Goal: Information Seeking & Learning: Learn about a topic

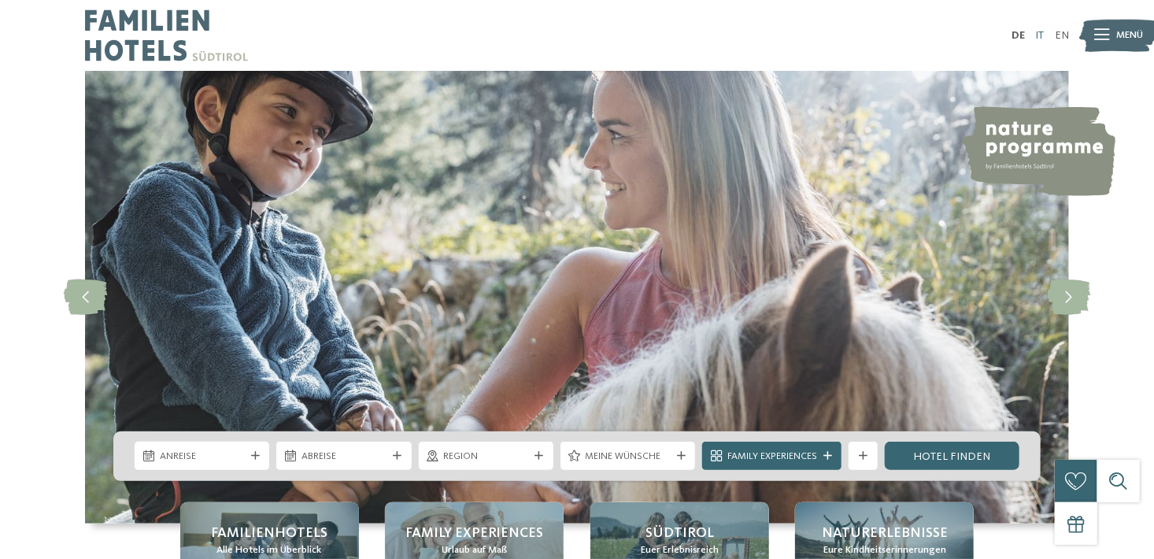
click at [1039, 37] on link "IT" at bounding box center [1039, 35] width 9 height 11
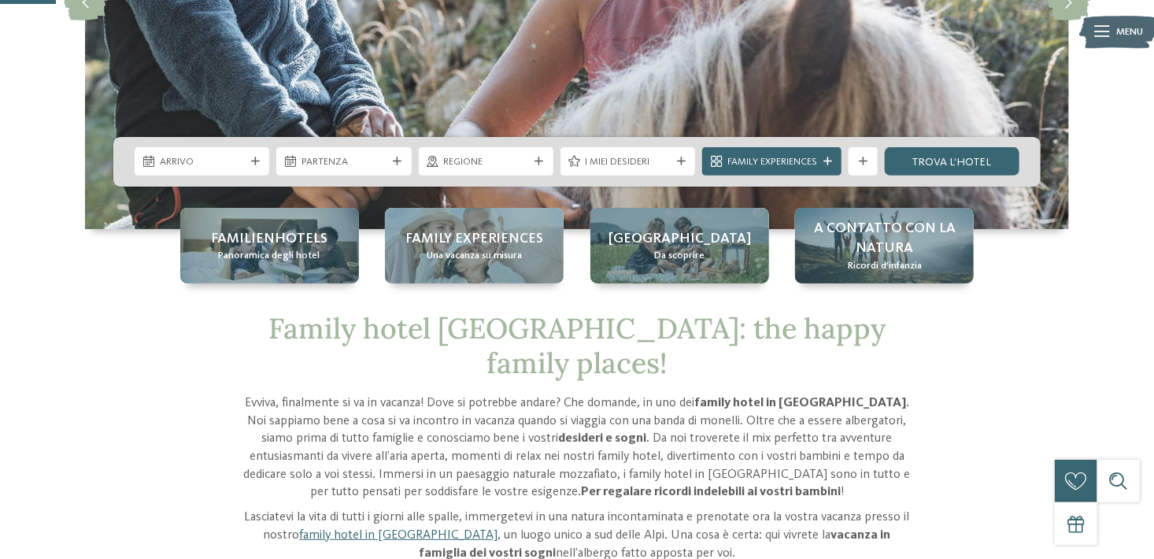
scroll to position [295, 0]
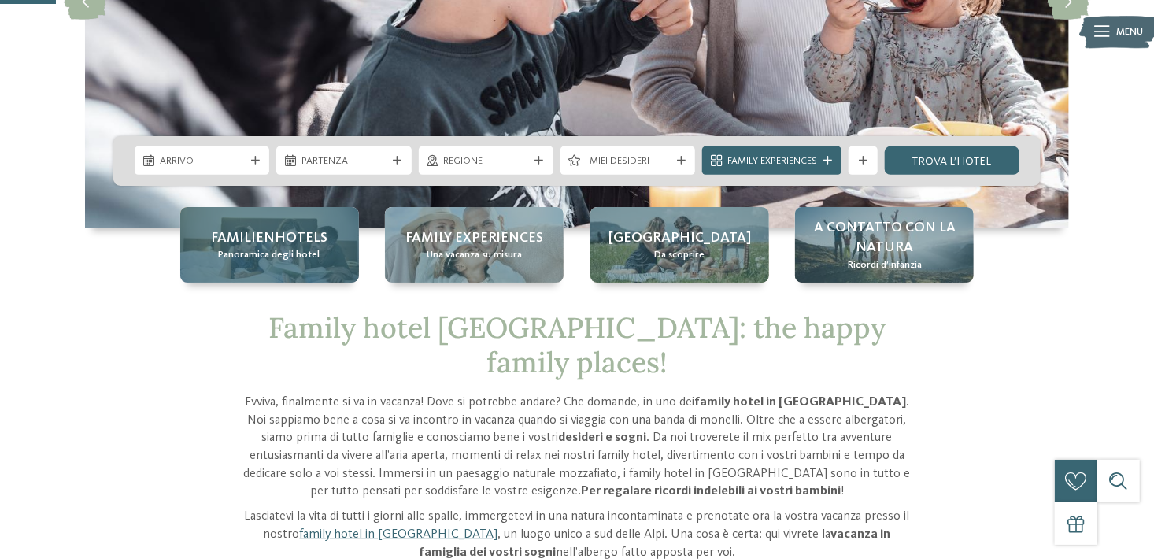
click at [250, 253] on span "Panoramica degli hotel" at bounding box center [270, 255] width 102 height 14
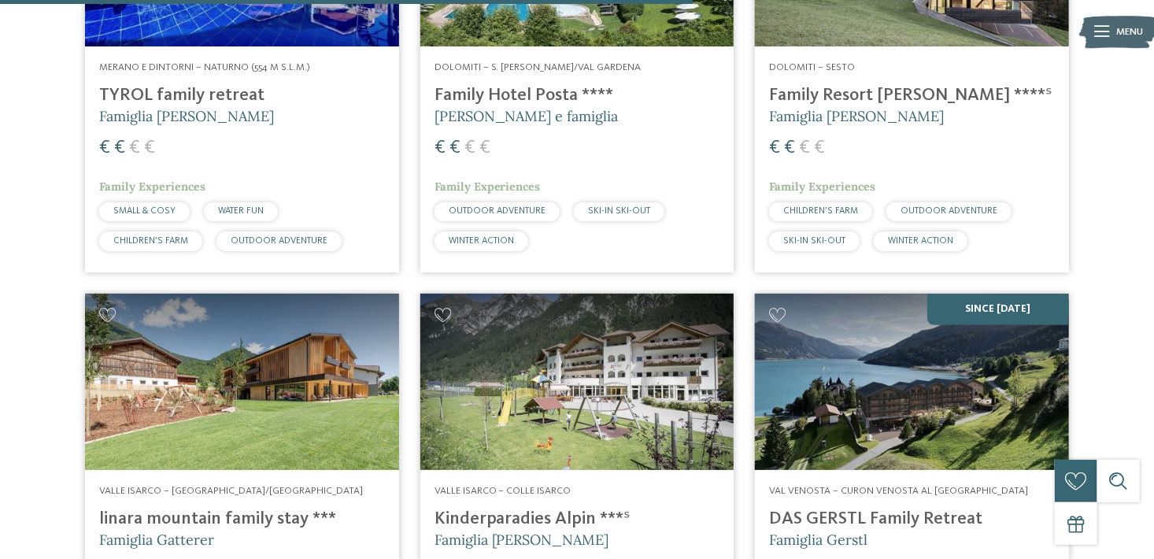
scroll to position [2899, 0]
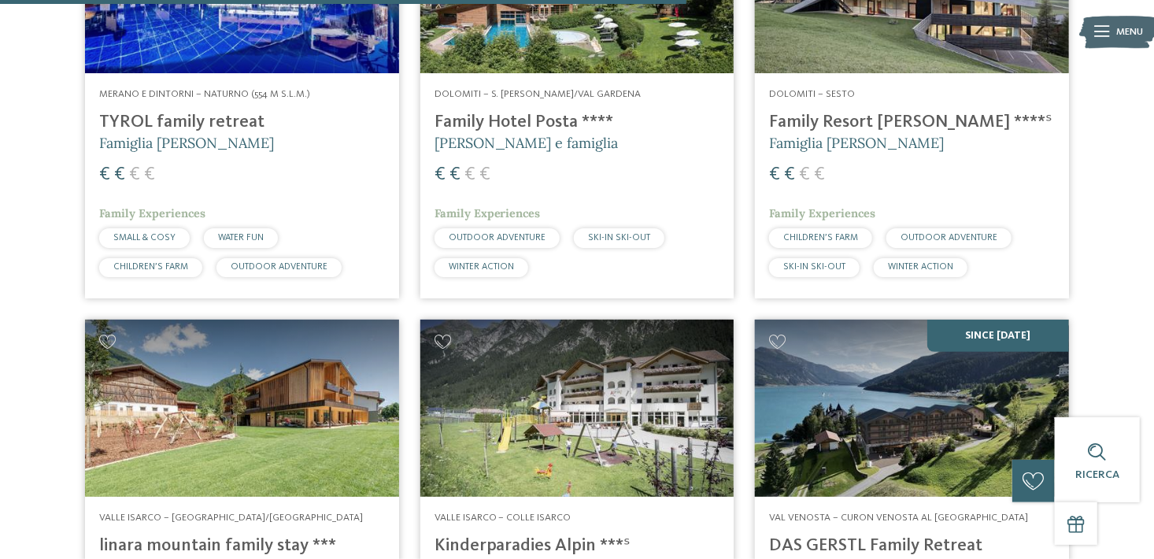
click at [507, 117] on h4 "Family Hotel Posta ****" at bounding box center [578, 122] width 286 height 21
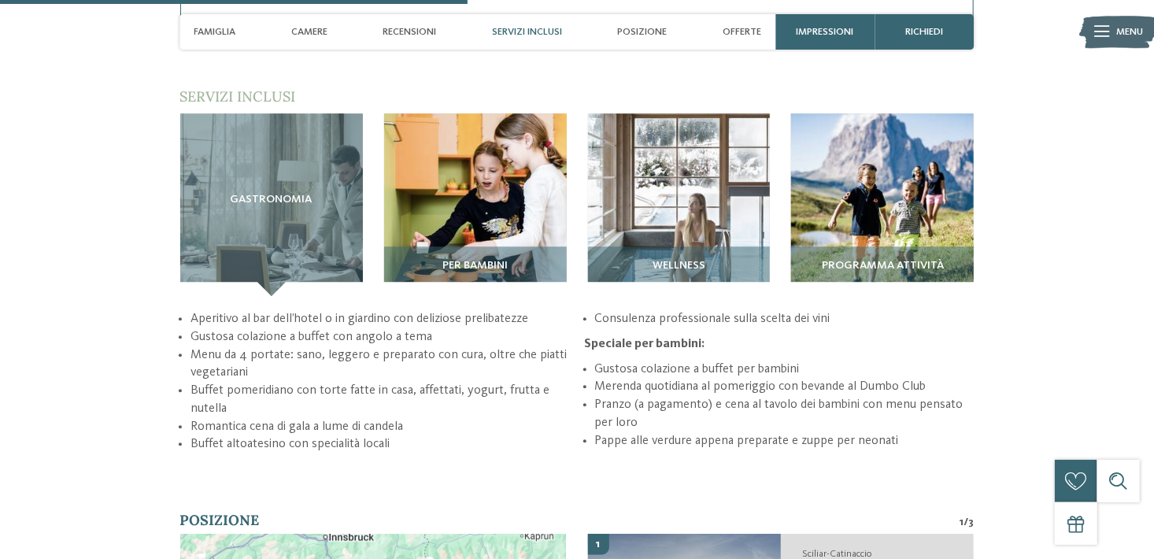
scroll to position [1955, 0]
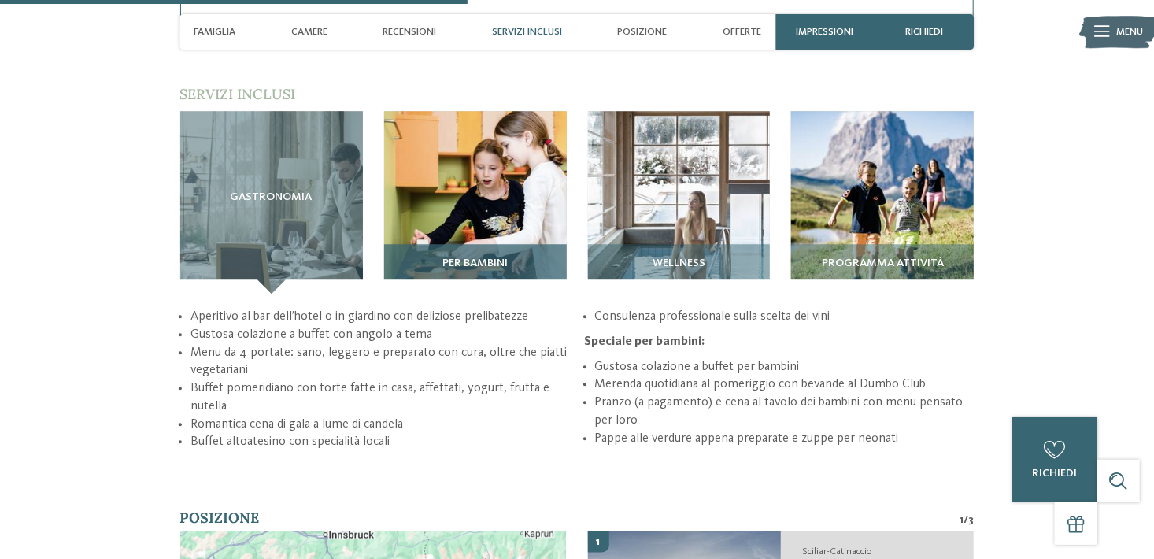
click at [445, 257] on span "Per bambini" at bounding box center [474, 263] width 65 height 13
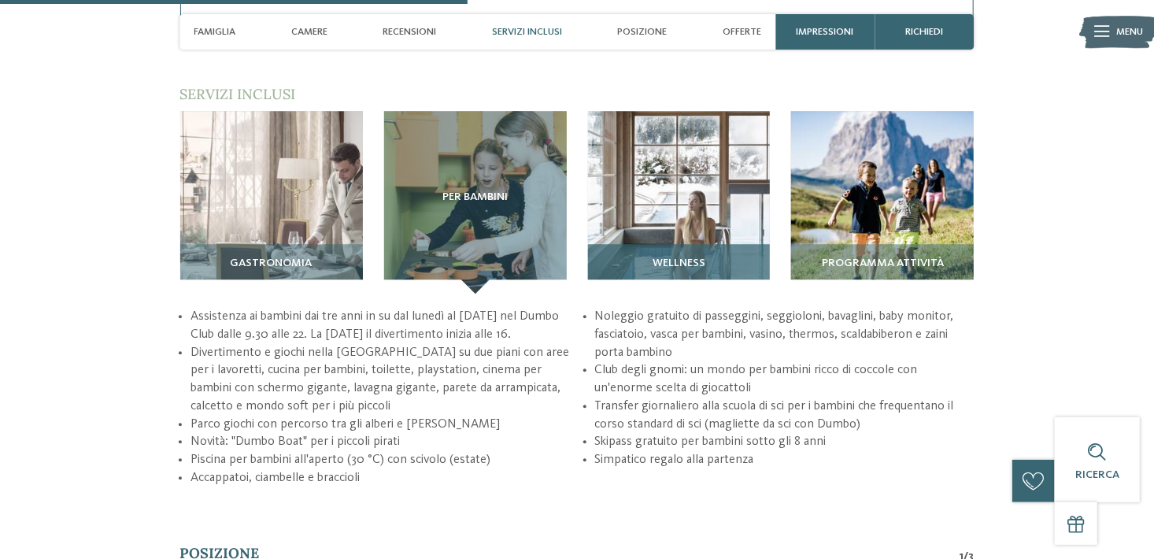
click at [668, 257] on span "Wellness" at bounding box center [679, 263] width 53 height 13
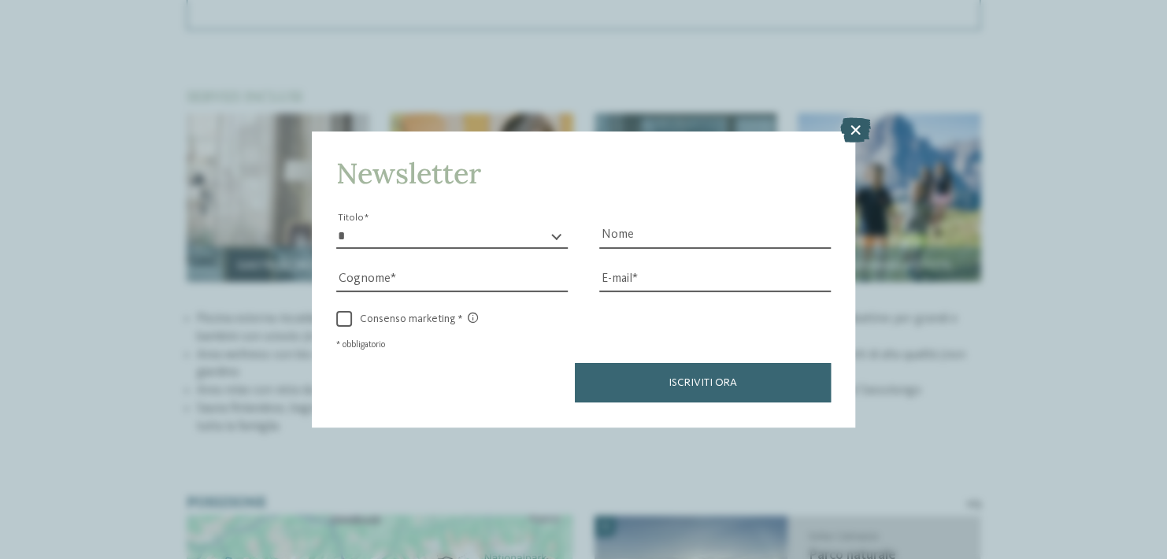
click at [851, 134] on icon at bounding box center [855, 130] width 31 height 25
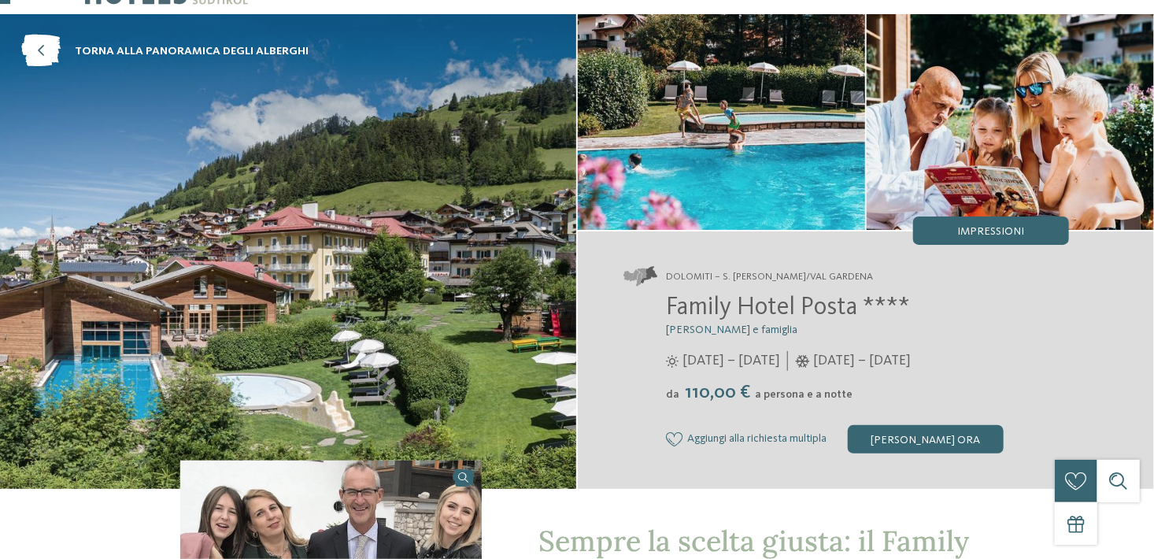
scroll to position [58, 0]
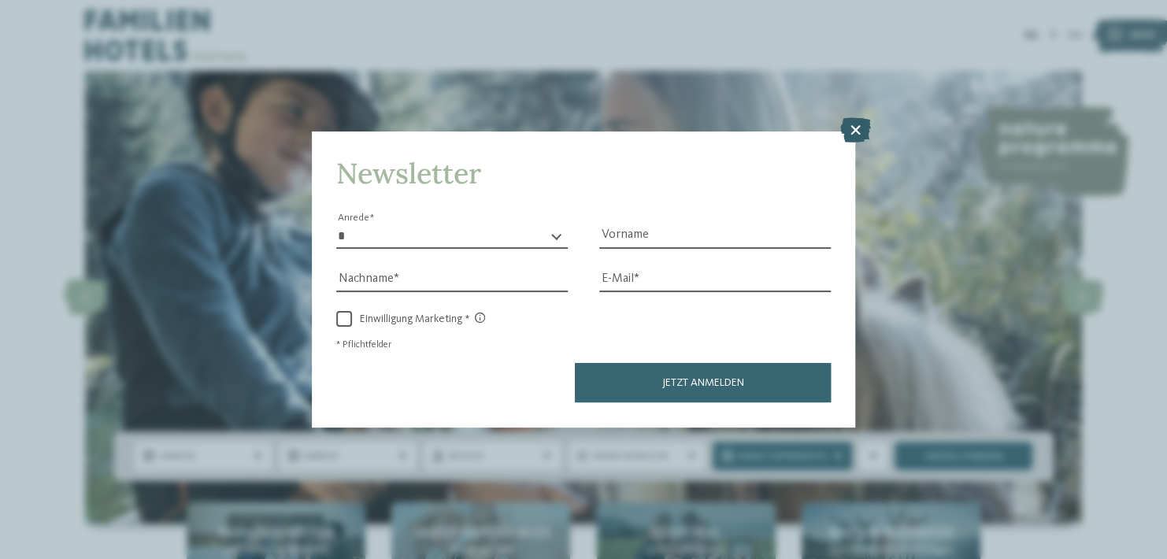
drag, startPoint x: 849, startPoint y: 140, endPoint x: 858, endPoint y: 121, distance: 20.8
click at [858, 121] on icon at bounding box center [855, 130] width 31 height 25
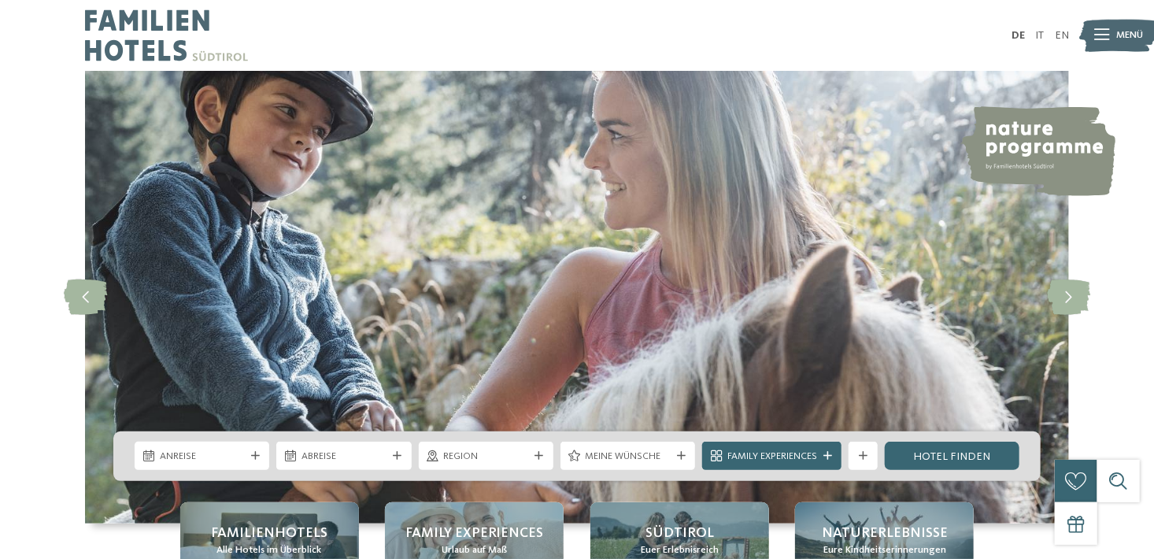
click at [858, 121] on img at bounding box center [577, 297] width 984 height 453
click at [1038, 33] on link "IT" at bounding box center [1039, 35] width 9 height 11
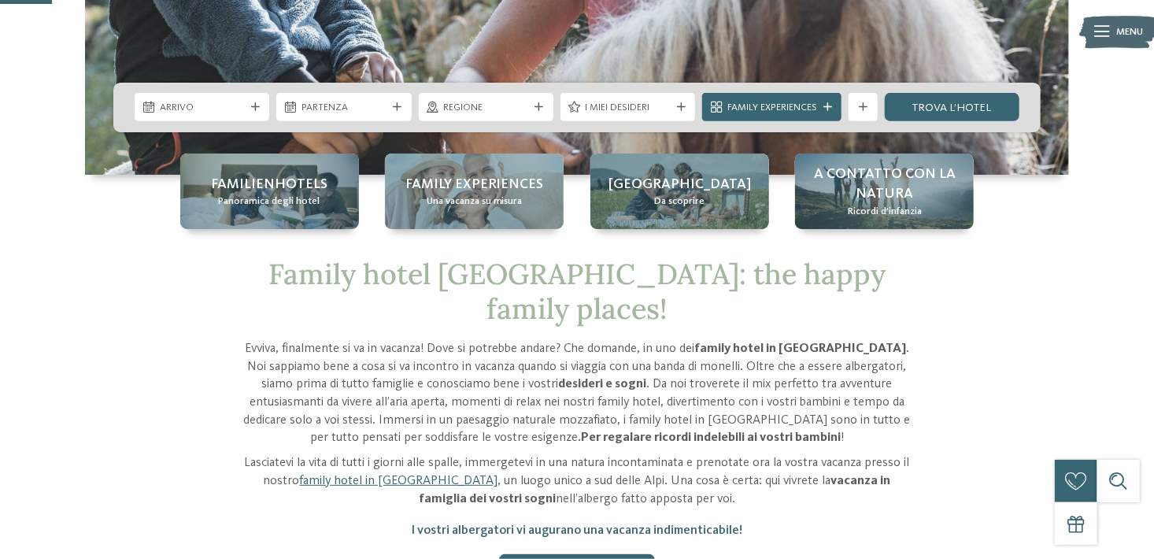
scroll to position [357, 0]
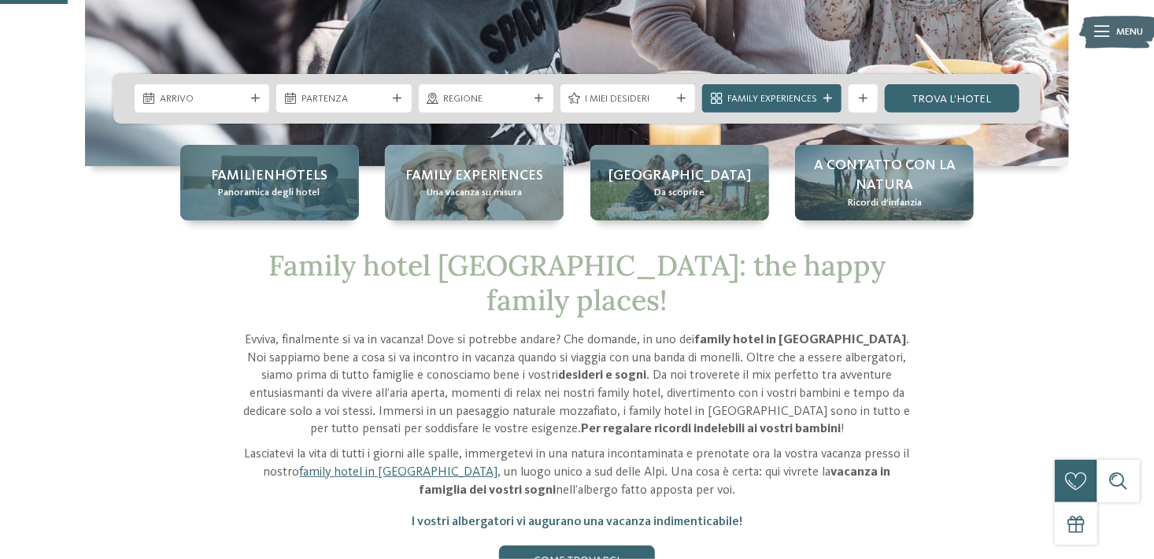
click at [348, 193] on div "Familienhotels Panoramica degli hotel" at bounding box center [269, 183] width 179 height 76
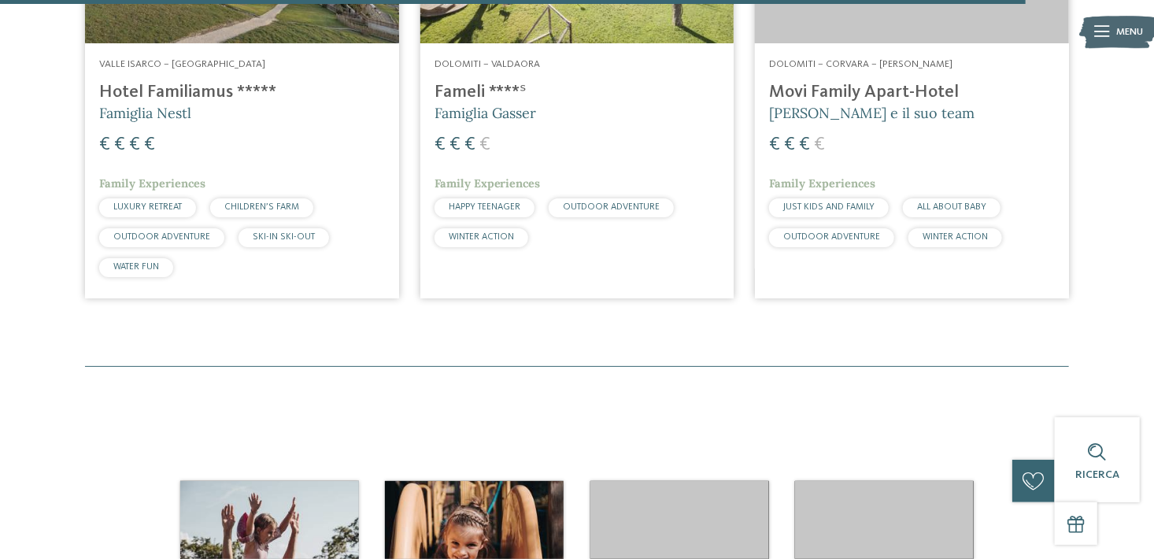
scroll to position [4457, 0]
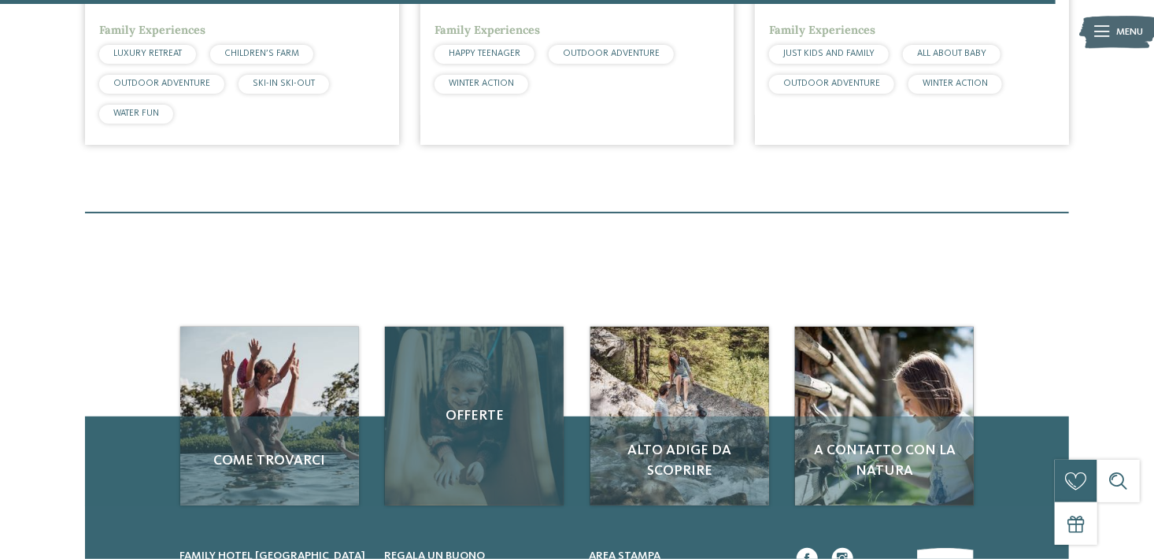
click at [510, 453] on div "Offerte" at bounding box center [474, 416] width 179 height 179
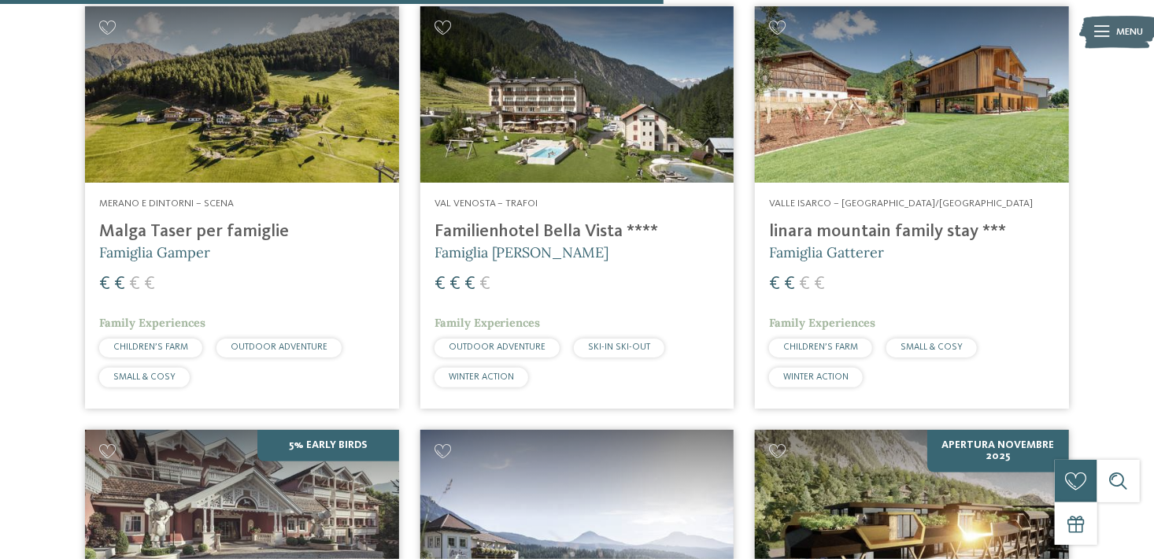
scroll to position [2801, 0]
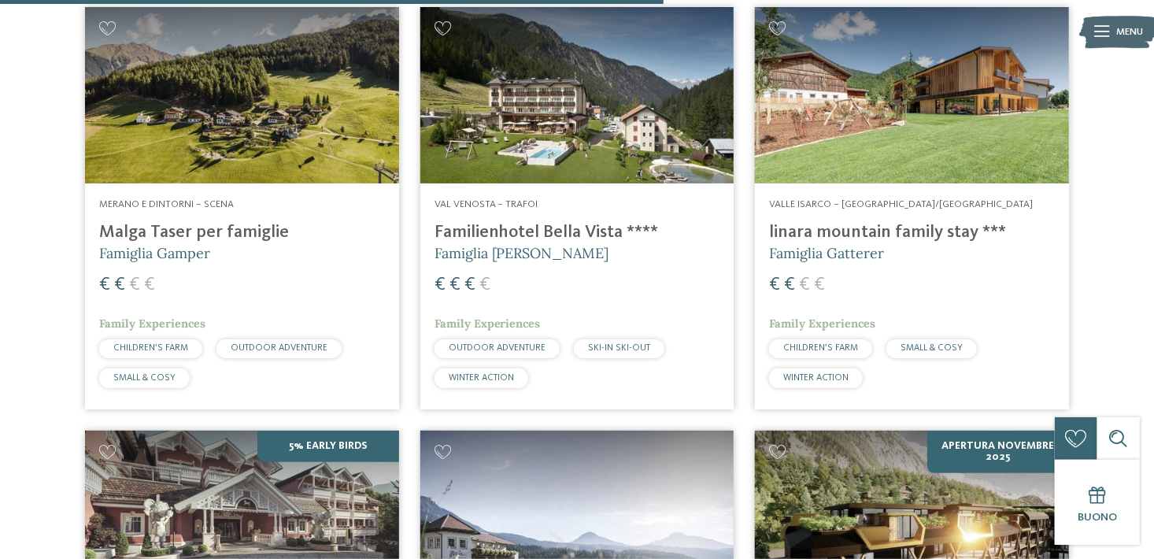
click at [531, 209] on div "Val Venosta – Trafoi Familienhotel Bella Vista **** Famiglia Gustav Thöni € € €…" at bounding box center [577, 296] width 314 height 226
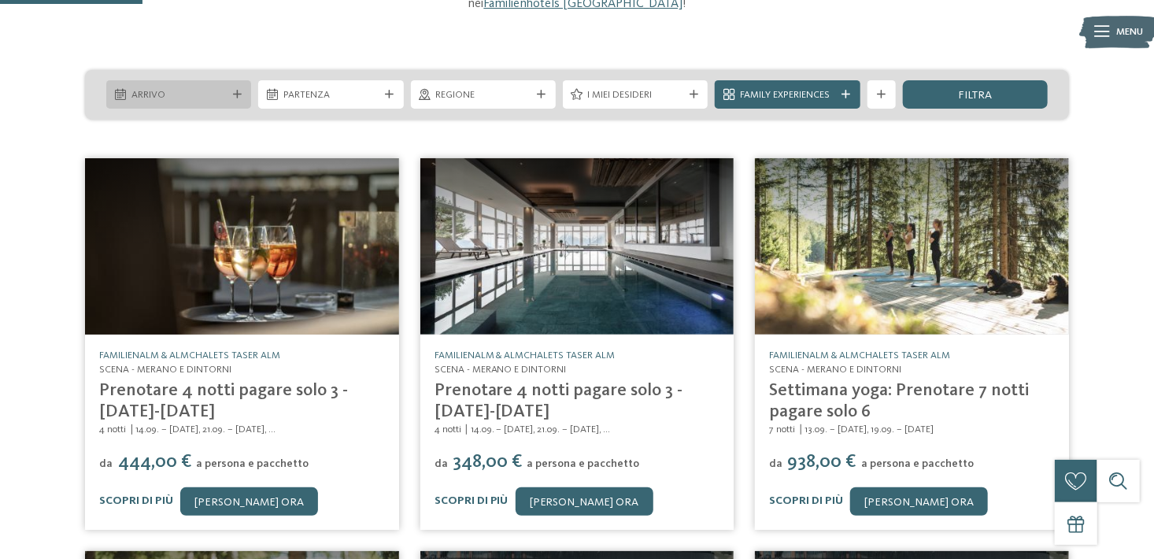
scroll to position [173, 0]
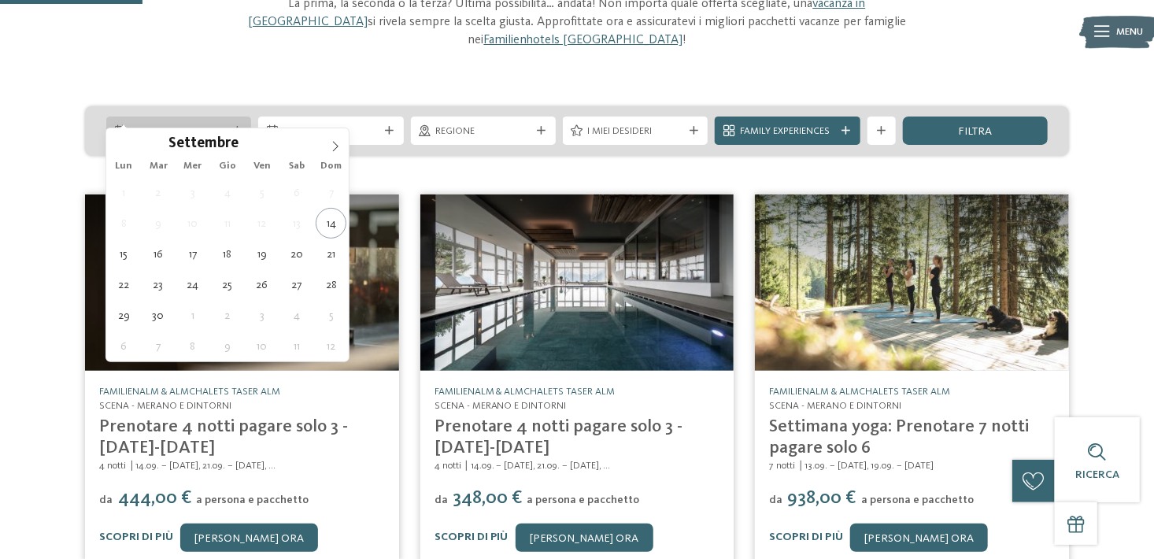
click at [210, 124] on span "Arrivo" at bounding box center [178, 131] width 95 height 14
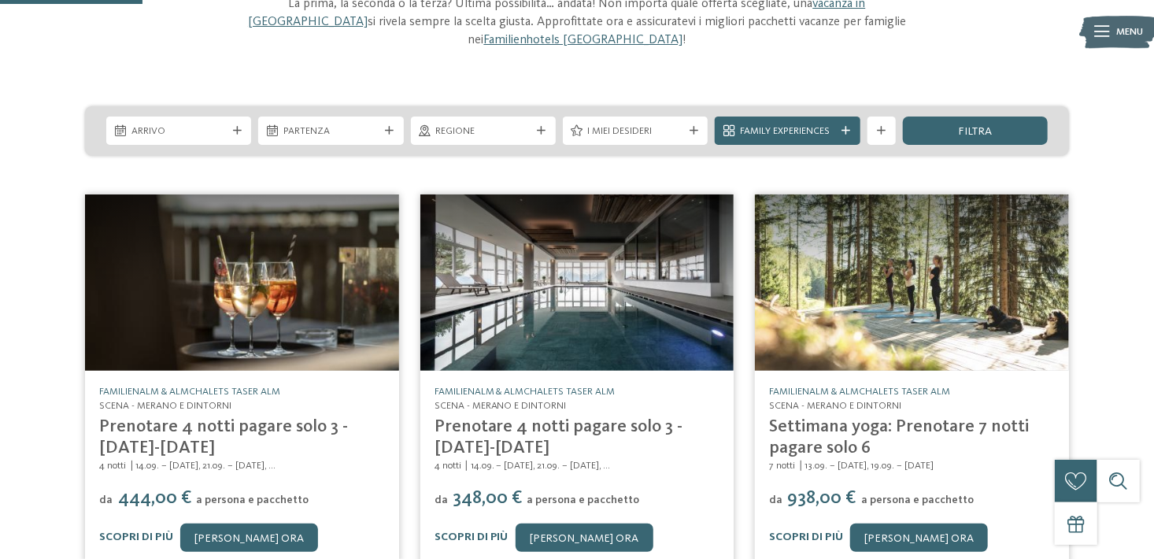
click at [539, 87] on div "L’offerta che avete sempre sognato In esclusiva per voi: le nostre migliori off…" at bounding box center [577, 475] width 1154 height 1098
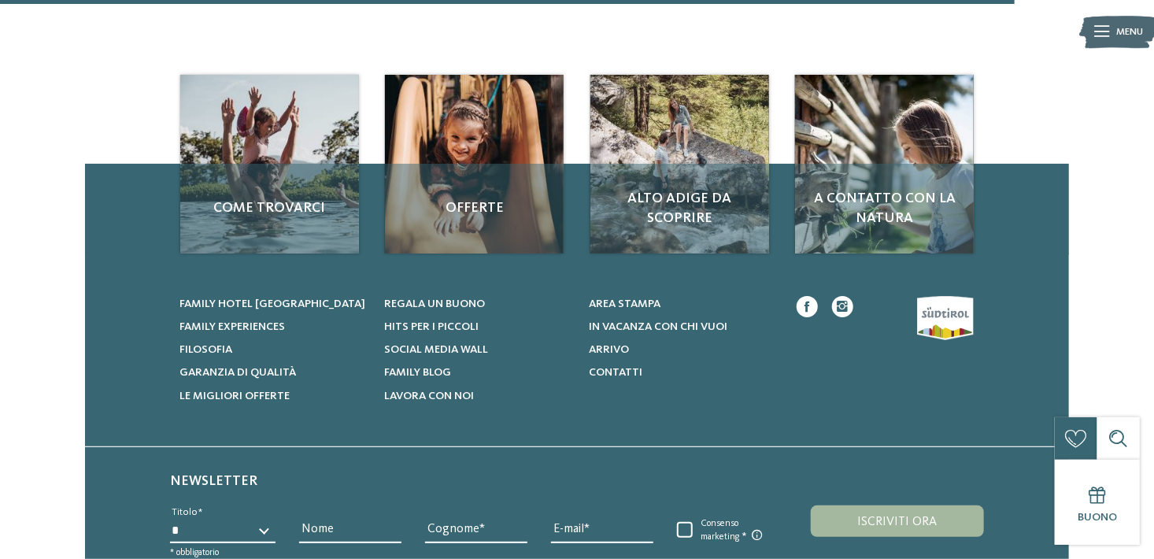
scroll to position [1237, 0]
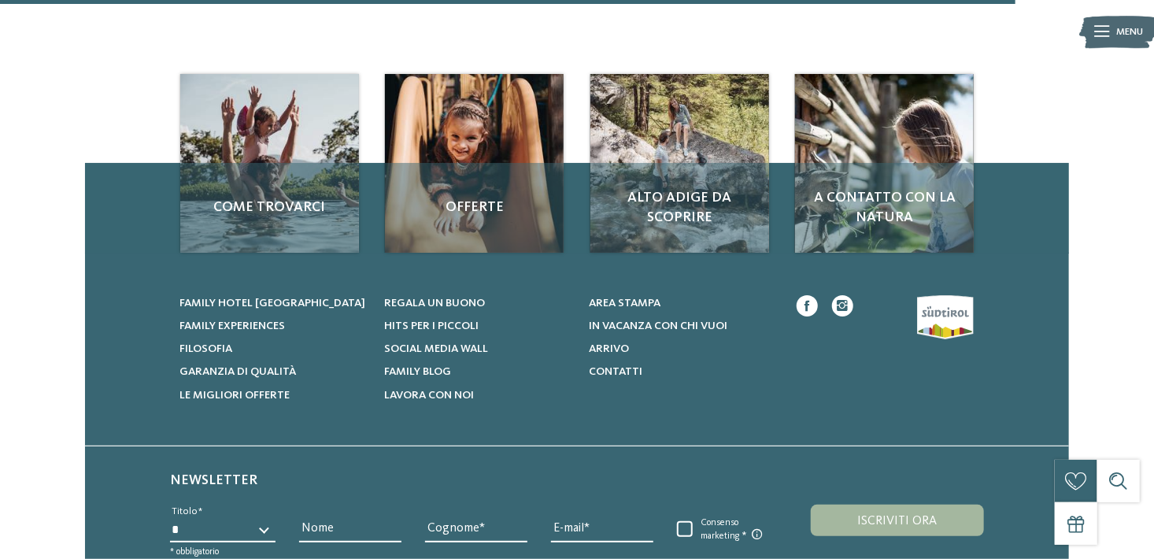
click at [111, 446] on div "Newsletter Newsletter * ****** ******* ******** ****** Titolo Nome Cognome" at bounding box center [577, 512] width 984 height 133
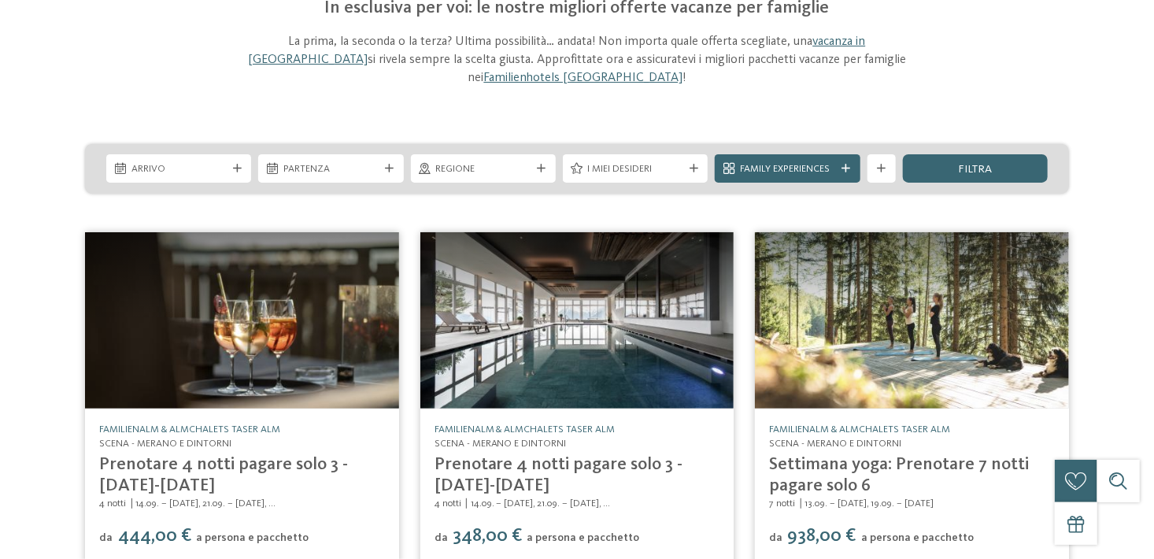
scroll to position [0, 0]
